Goal: Complete application form: Complete application form

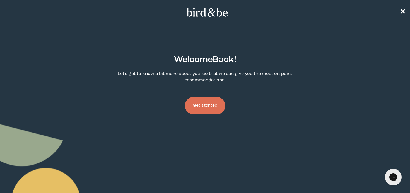
click at [213, 109] on button "Get started" at bounding box center [205, 106] width 40 height 18
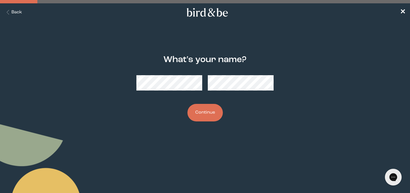
click at [198, 113] on button "Continue" at bounding box center [204, 113] width 35 height 18
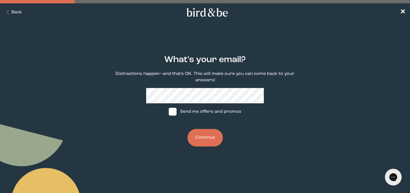
click at [206, 140] on button "Continue" at bounding box center [204, 138] width 35 height 18
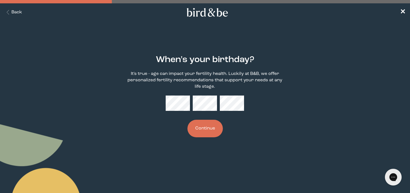
click at [205, 132] on button "Continue" at bounding box center [204, 129] width 35 height 18
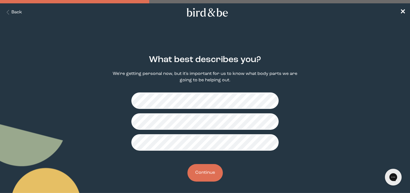
click at [212, 168] on button "Continue" at bounding box center [204, 173] width 35 height 18
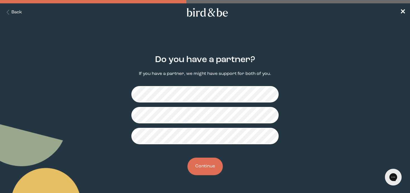
click at [212, 165] on button "Continue" at bounding box center [204, 167] width 35 height 18
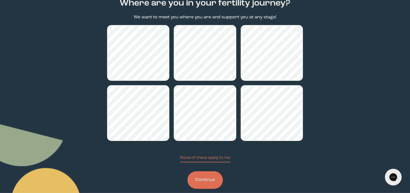
scroll to position [61, 0]
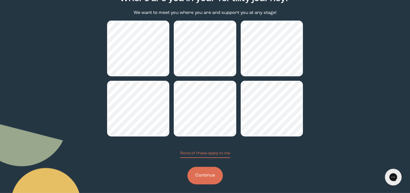
click at [205, 176] on button "Continue" at bounding box center [204, 176] width 35 height 18
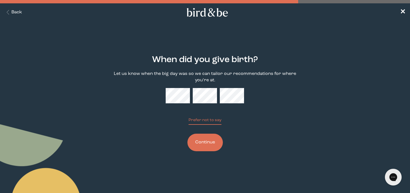
click at [207, 148] on button "Continue" at bounding box center [204, 143] width 35 height 18
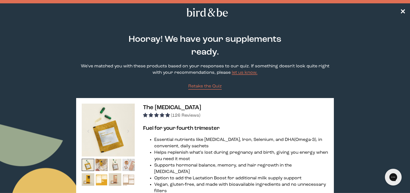
click at [401, 8] on nav "✕" at bounding box center [205, 12] width 410 height 18
click at [401, 11] on span "✕" at bounding box center [403, 12] width 6 height 7
